Goal: Task Accomplishment & Management: Complete application form

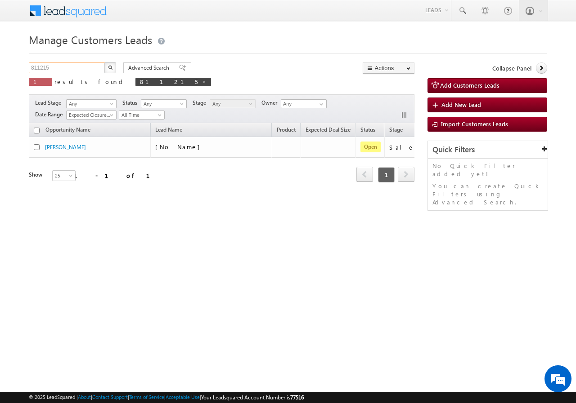
click at [69, 71] on input "811215" at bounding box center [67, 68] width 77 height 11
paste input "249"
type input "812495"
click at [108, 67] on img "button" at bounding box center [110, 67] width 4 height 4
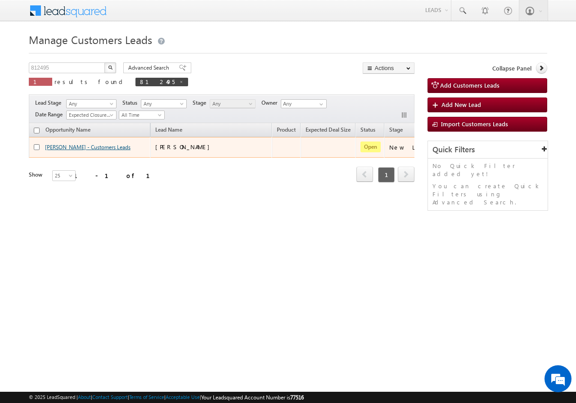
click at [70, 148] on link "VINOD KUMAR KASHYAP - Customers Leads" at bounding box center [87, 147] width 85 height 7
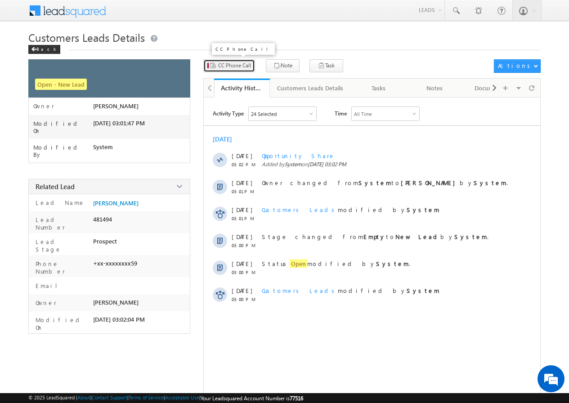
click at [236, 68] on span "CC Phone Call" at bounding box center [234, 66] width 33 height 8
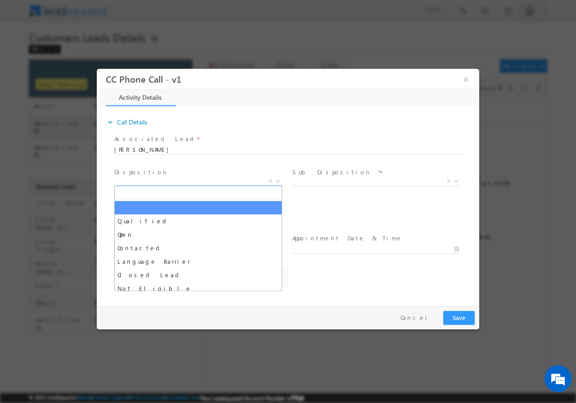
click at [173, 181] on span "X" at bounding box center [198, 181] width 168 height 9
select select "[EMAIL_ADDRESS][DOMAIN_NAME]"
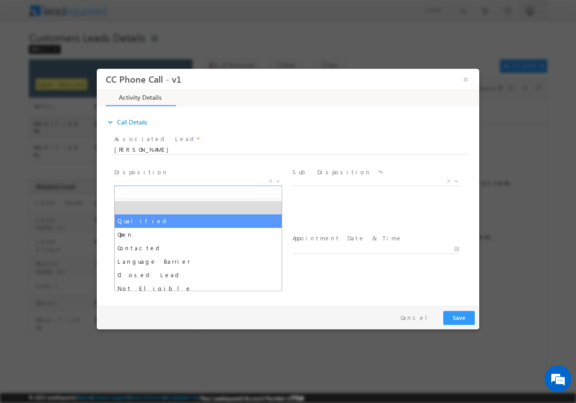
select select "Qualified"
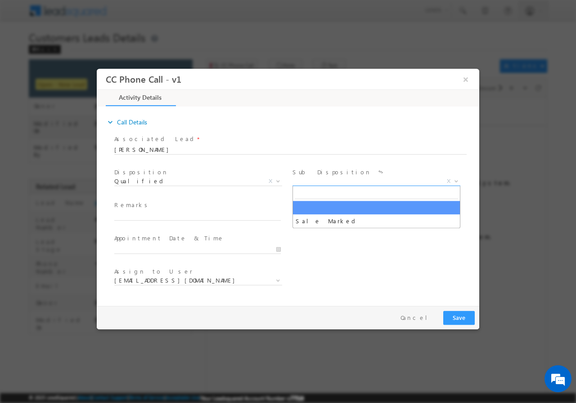
click at [335, 181] on span "X" at bounding box center [376, 181] width 168 height 9
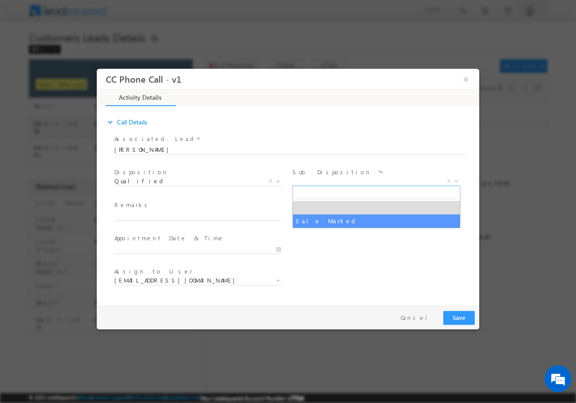
select select "Sale Marked"
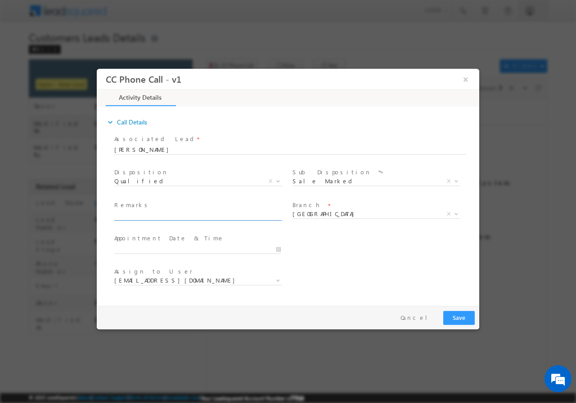
click at [149, 212] on input "text" at bounding box center [197, 215] width 166 height 9
paste input "812495//VB_KnowMore//[PERSON_NAME]//9838961059//flat purchase// loan req-15L// …"
type input "812495//VB_KnowMore//[PERSON_NAME]//9838961059//flat purchase// loan req-15L// …"
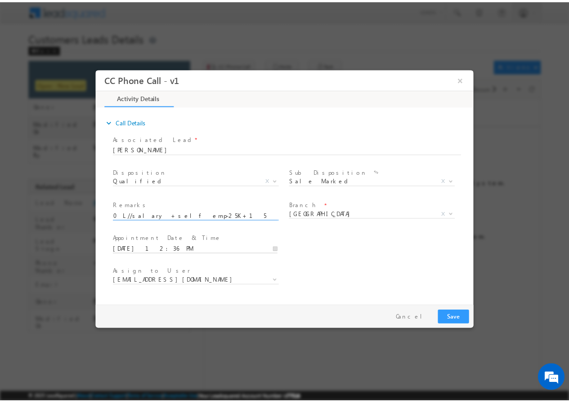
scroll to position [0, 0]
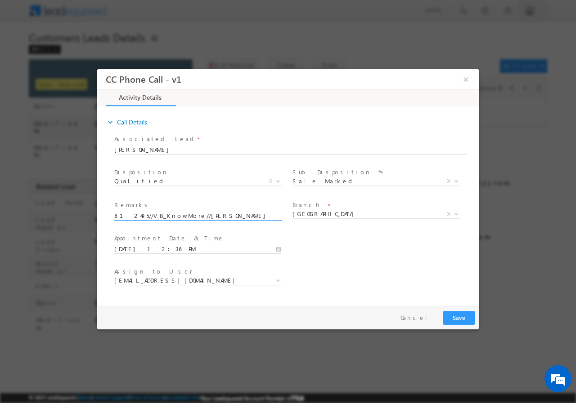
click at [276, 246] on input "[DATE] 12:36 PM" at bounding box center [197, 249] width 166 height 9
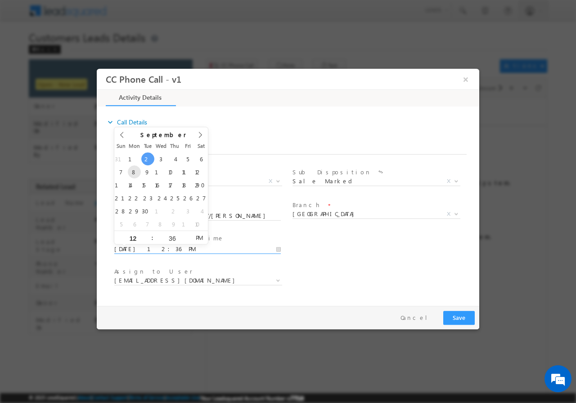
type input "[DATE] 12:36 PM"
click at [174, 240] on input "36" at bounding box center [171, 238] width 37 height 6
type input "00"
type input "[DATE] 12:00 PM"
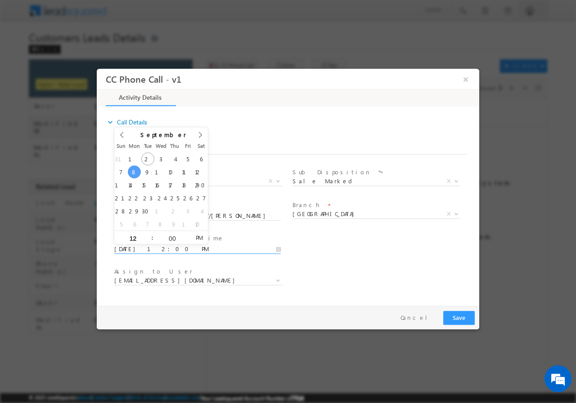
click at [363, 265] on div "Assign to User * [EMAIL_ADDRESS][DOMAIN_NAME] [DOMAIN_NAME][EMAIL_ADDRESS][DOMA…" at bounding box center [295, 281] width 366 height 33
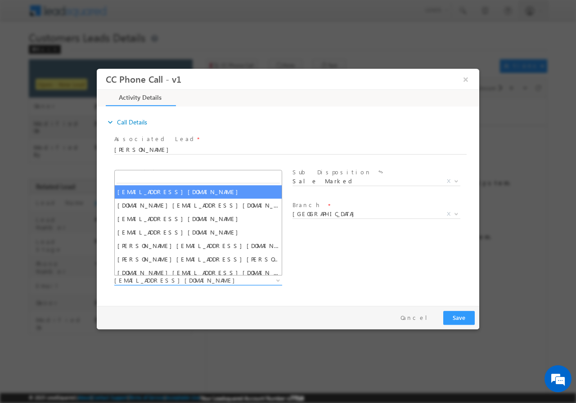
click at [190, 283] on span "[EMAIL_ADDRESS][DOMAIN_NAME]" at bounding box center [187, 280] width 146 height 8
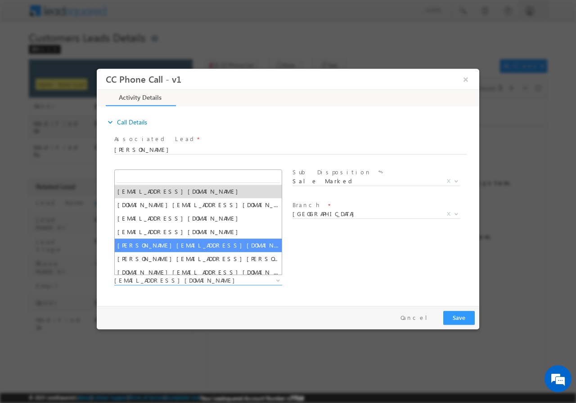
paste input "[PERSON_NAME][EMAIL_ADDRESS][DOMAIN_NAME]"
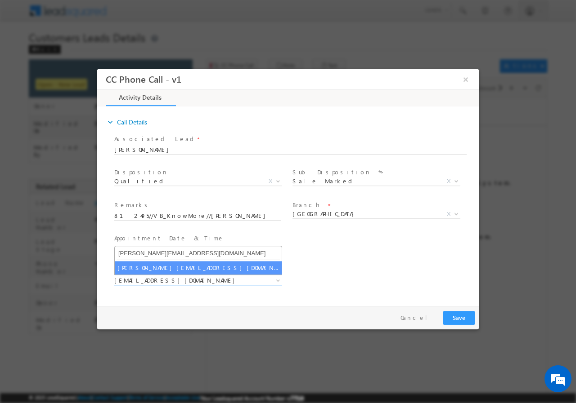
type input "[PERSON_NAME][EMAIL_ADDRESS][DOMAIN_NAME]"
select select "[PERSON_NAME][EMAIL_ADDRESS][DOMAIN_NAME]"
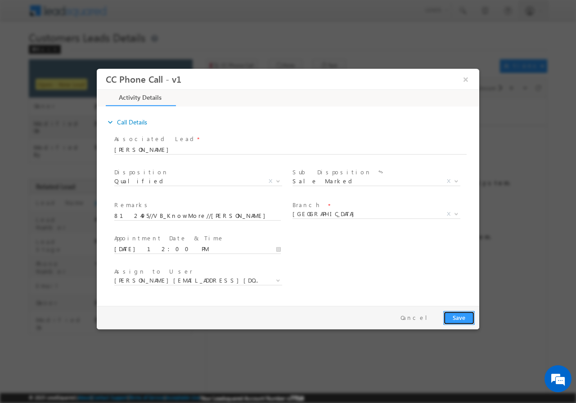
click at [448, 319] on button "Save" at bounding box center [458, 318] width 31 height 14
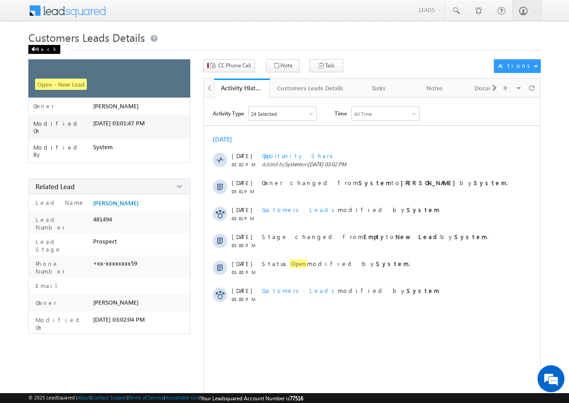
click at [38, 48] on div "Back" at bounding box center [44, 49] width 32 height 9
